Goal: Navigation & Orientation: Find specific page/section

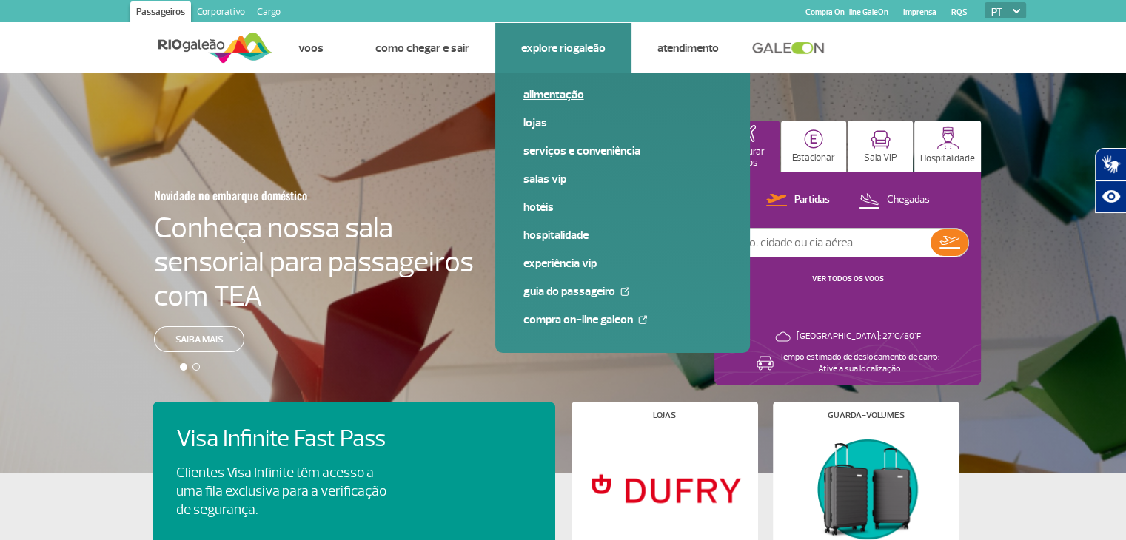
click at [567, 90] on link "Alimentação" at bounding box center [622, 95] width 198 height 16
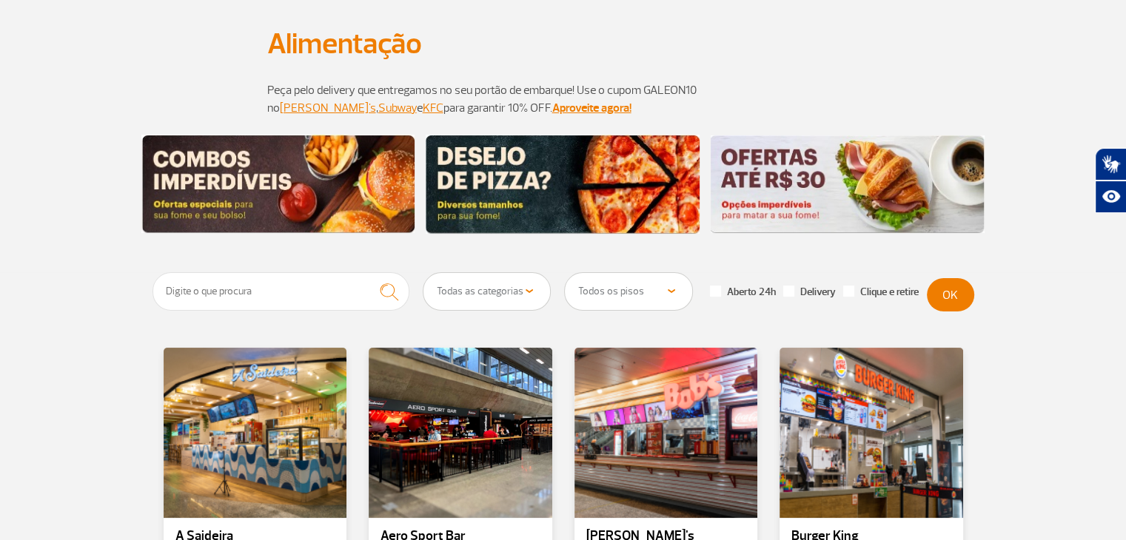
scroll to position [74, 0]
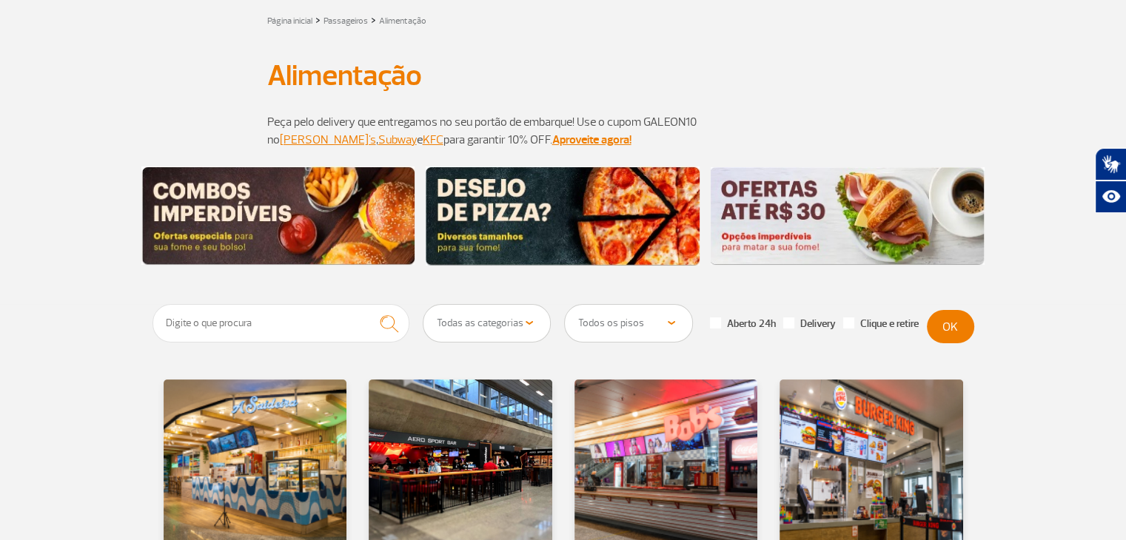
click at [500, 324] on select "Todas as categorias Cafeteria Fast Food Restaurante Souvenir Conveniência" at bounding box center [486, 323] width 127 height 37
click at [643, 318] on select "Todos os pisos Área Pública (antes do Raio-X) Desembarque Área Pública Desembar…" at bounding box center [628, 323] width 127 height 37
select select "90"
click at [565, 305] on select "Todos os pisos Área Pública (antes do Raio-X) Desembarque Área Pública Desembar…" at bounding box center [628, 323] width 127 height 37
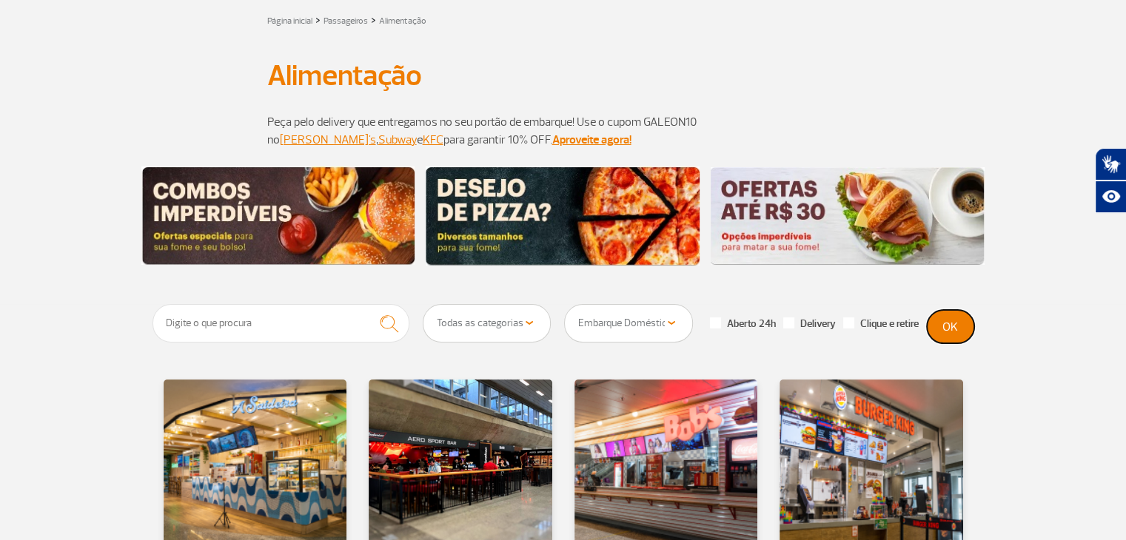
click at [951, 329] on button "OK" at bounding box center [950, 326] width 47 height 33
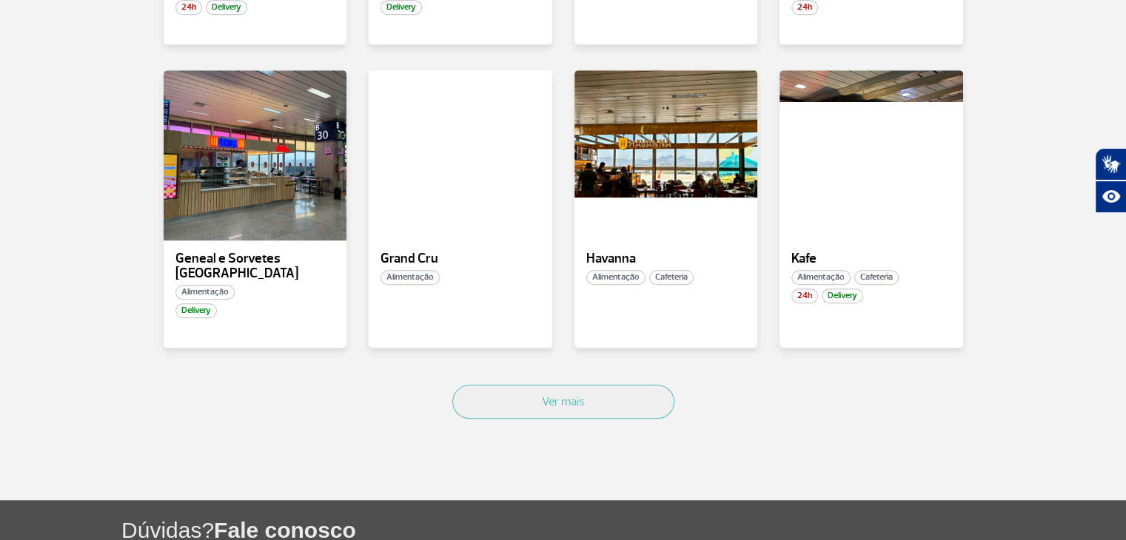
scroll to position [962, 0]
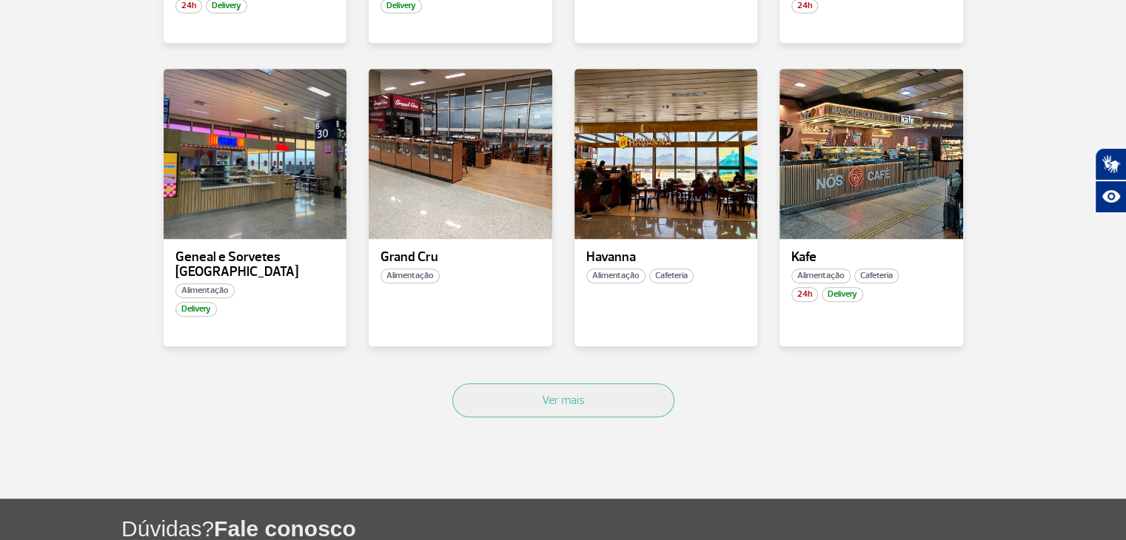
click at [572, 372] on div "Ver mais" at bounding box center [564, 417] width 822 height 90
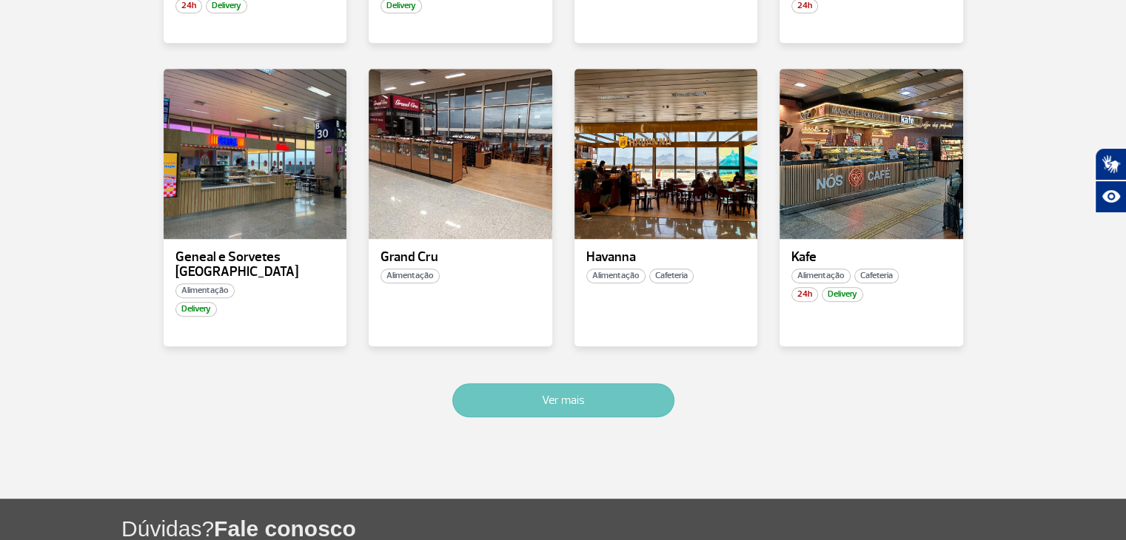
click at [572, 383] on button "Ver mais" at bounding box center [563, 400] width 222 height 34
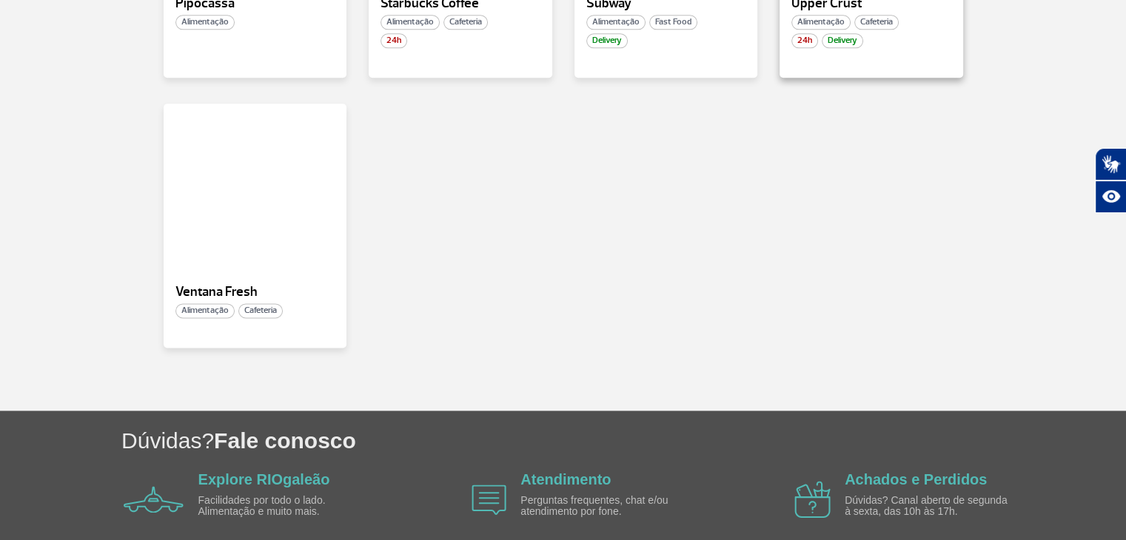
scroll to position [1809, 0]
